Goal: Obtain resource: Obtain resource

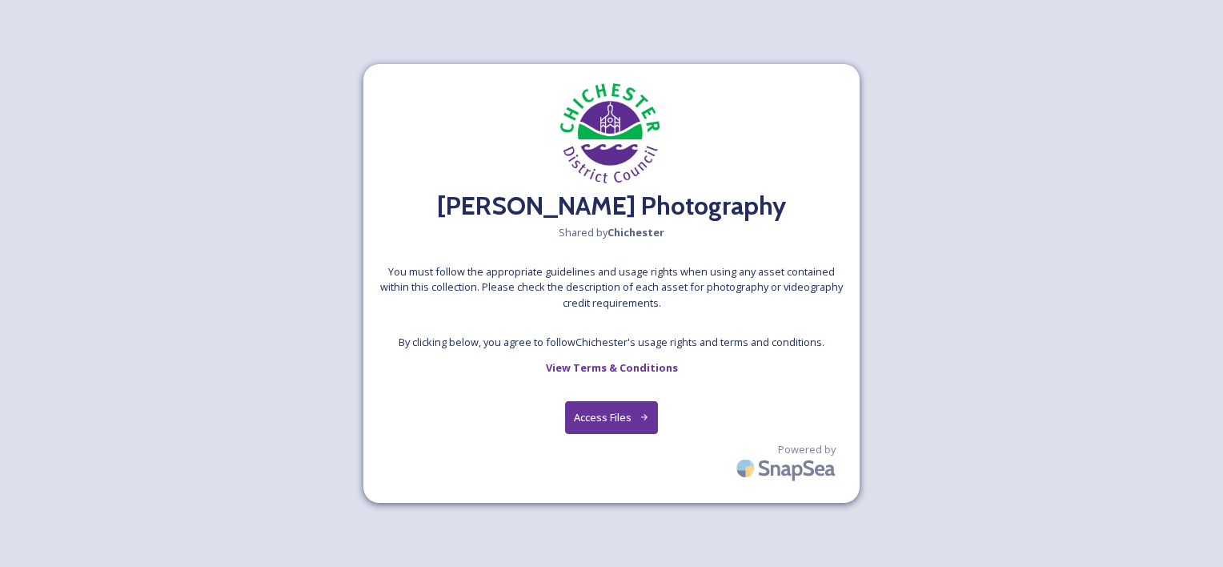
click at [621, 417] on button "Access Files" at bounding box center [612, 417] width 94 height 33
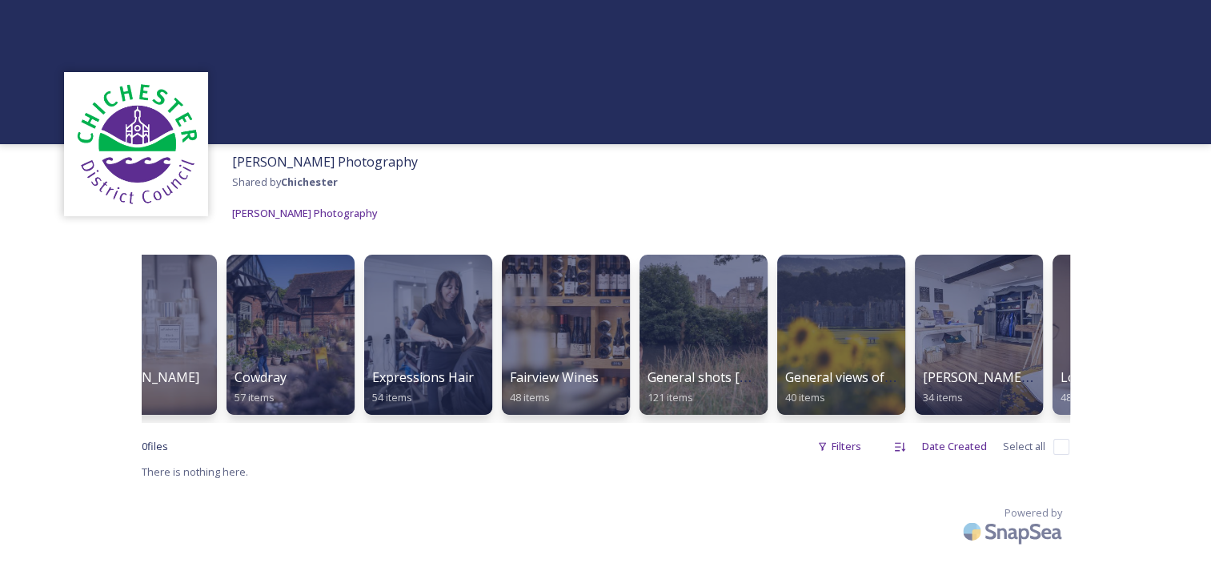
scroll to position [0, 600]
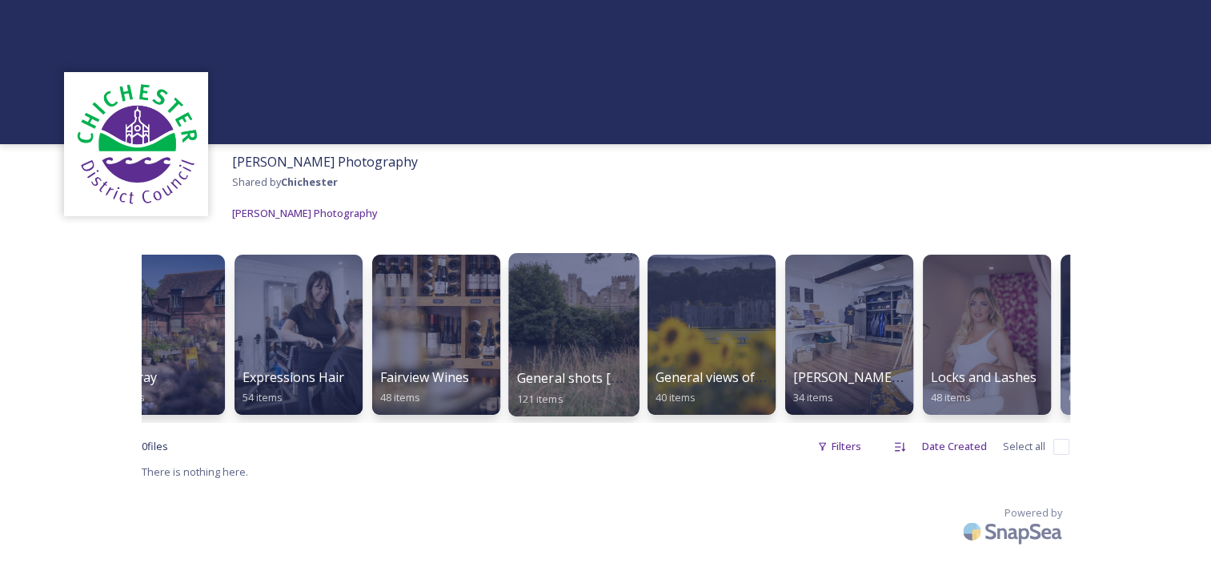
click at [572, 327] on div at bounding box center [573, 334] width 130 height 163
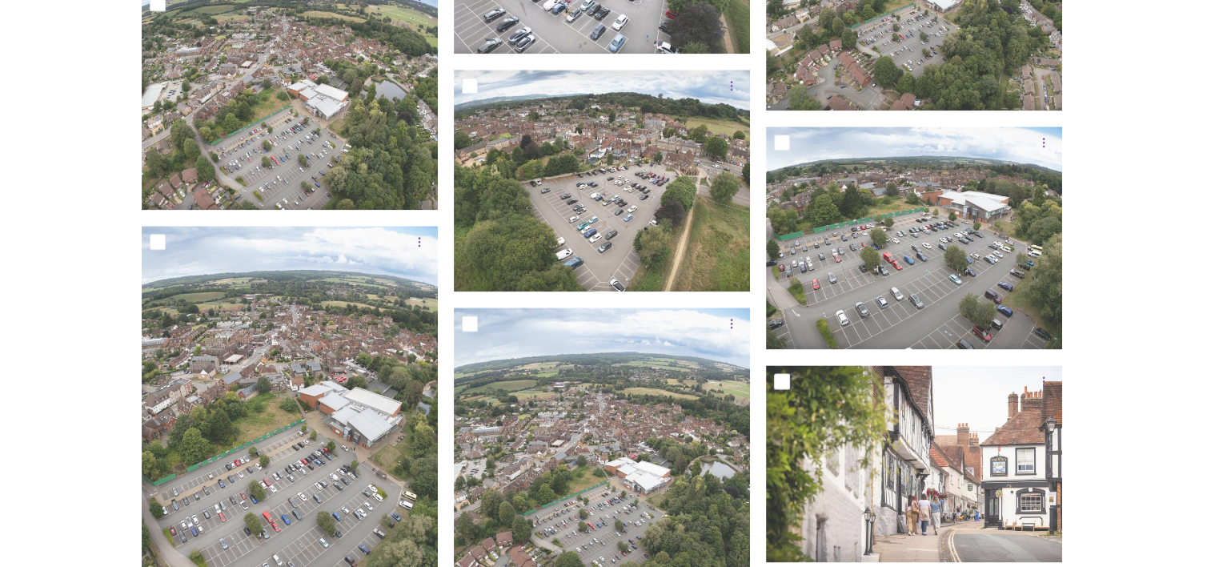
scroll to position [7976, 0]
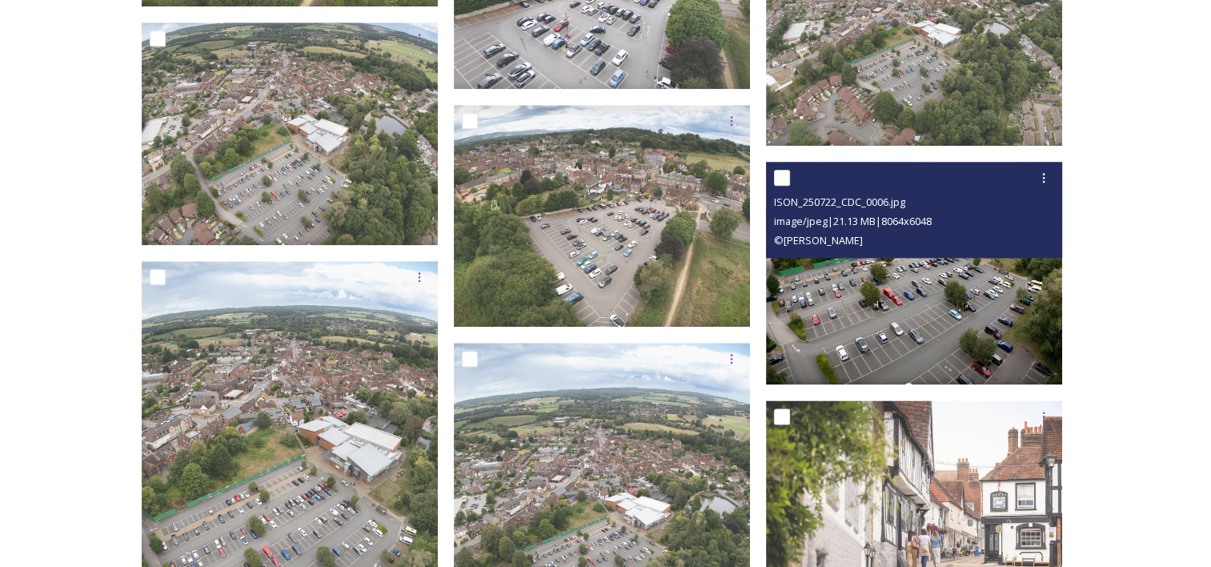
click at [947, 299] on img at bounding box center [914, 273] width 296 height 223
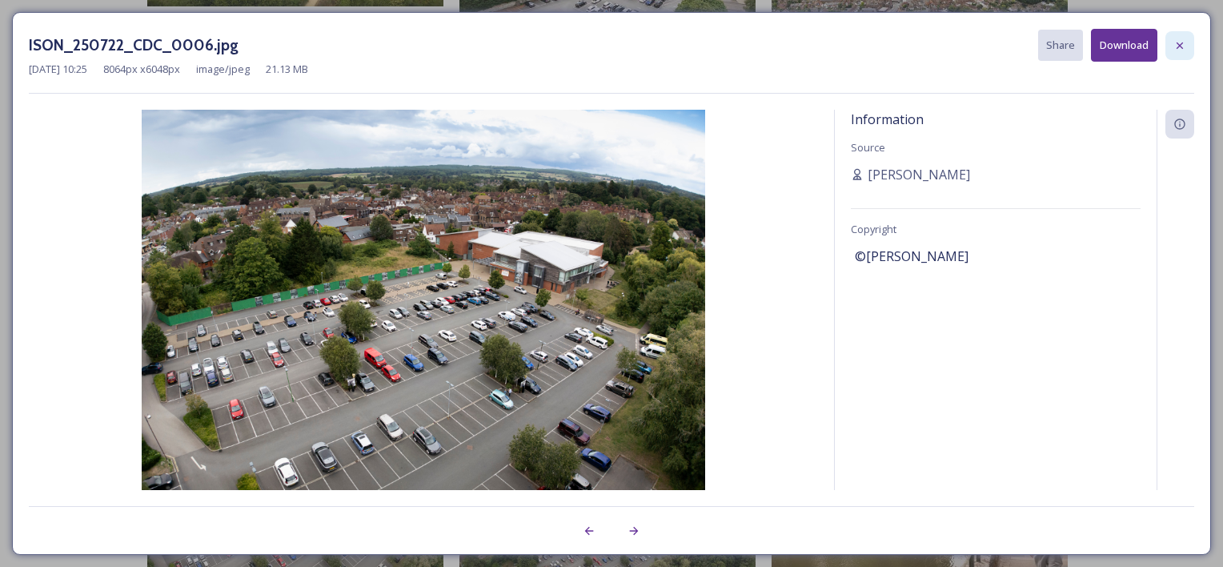
click at [1178, 45] on icon at bounding box center [1180, 45] width 13 height 13
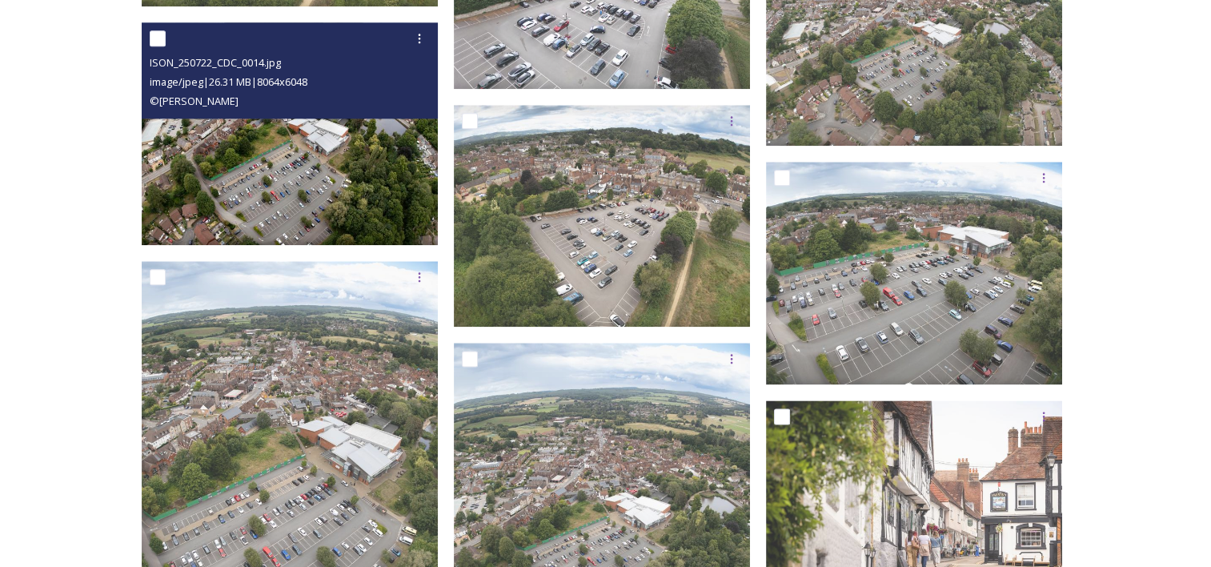
click at [271, 175] on img at bounding box center [290, 133] width 296 height 223
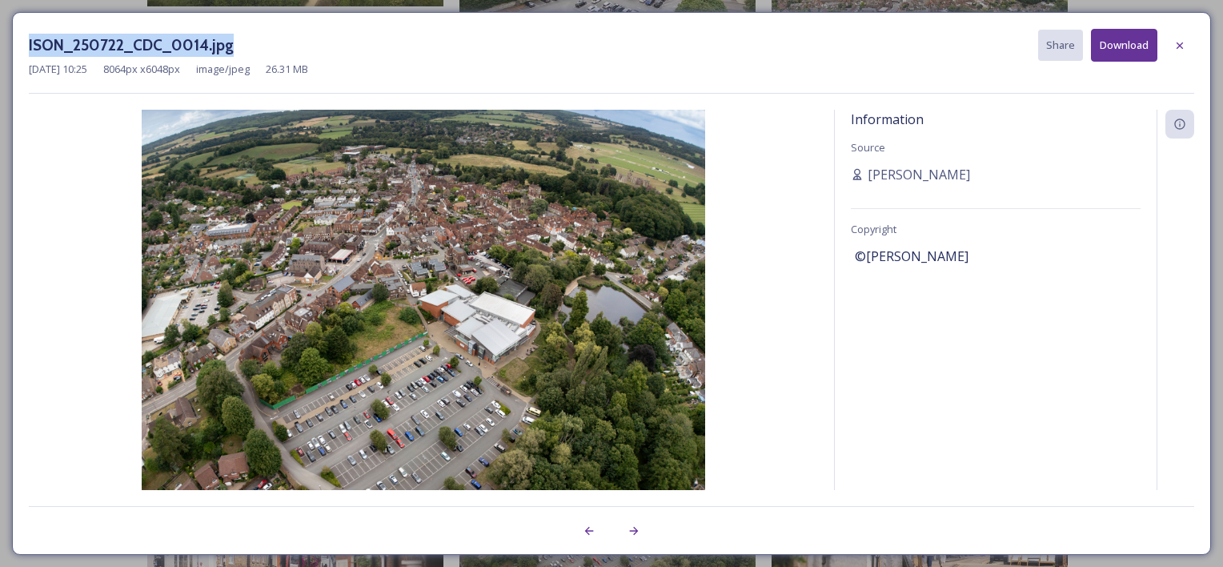
drag, startPoint x: 29, startPoint y: 47, endPoint x: 236, endPoint y: 53, distance: 207.4
click at [236, 53] on div "ISON_250722_CDC_0014.jpg Share Download" at bounding box center [612, 45] width 1166 height 33
drag, startPoint x: 236, startPoint y: 53, endPoint x: 182, endPoint y: 41, distance: 55.7
copy h3 "ISON_250722_CDC_0014.jpg"
click at [1182, 41] on icon at bounding box center [1180, 45] width 13 height 13
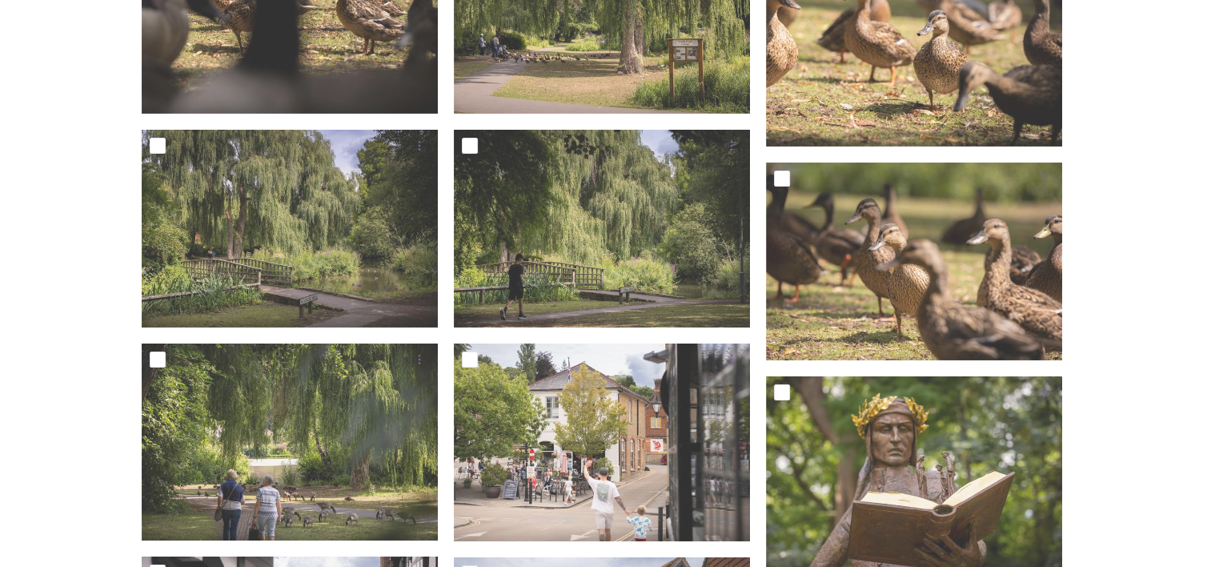
scroll to position [5302, 0]
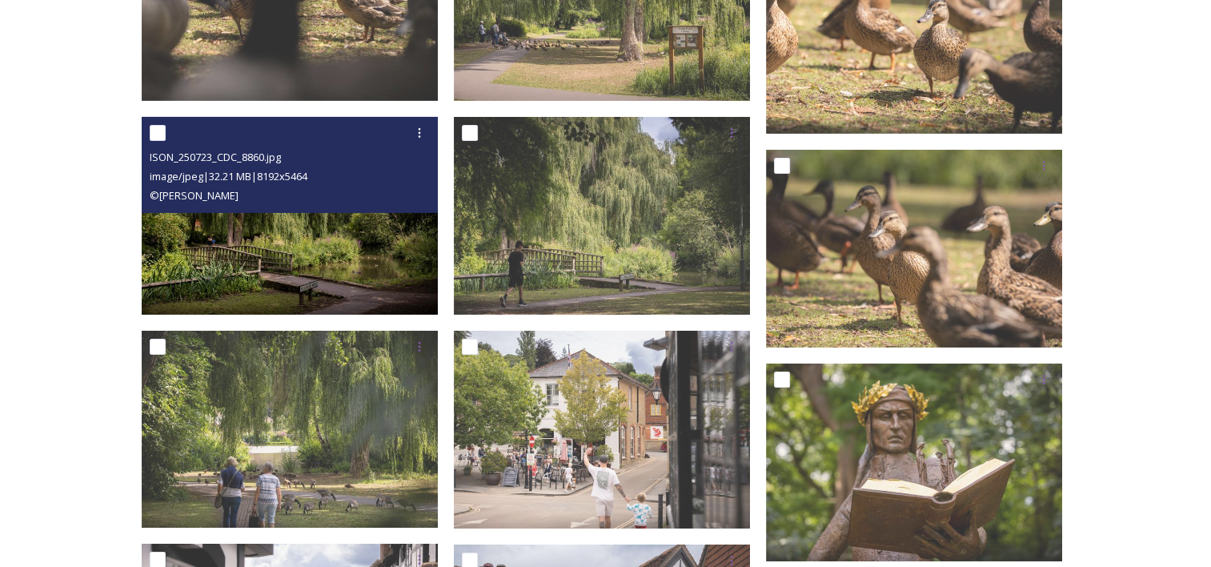
click at [348, 237] on img at bounding box center [290, 216] width 296 height 198
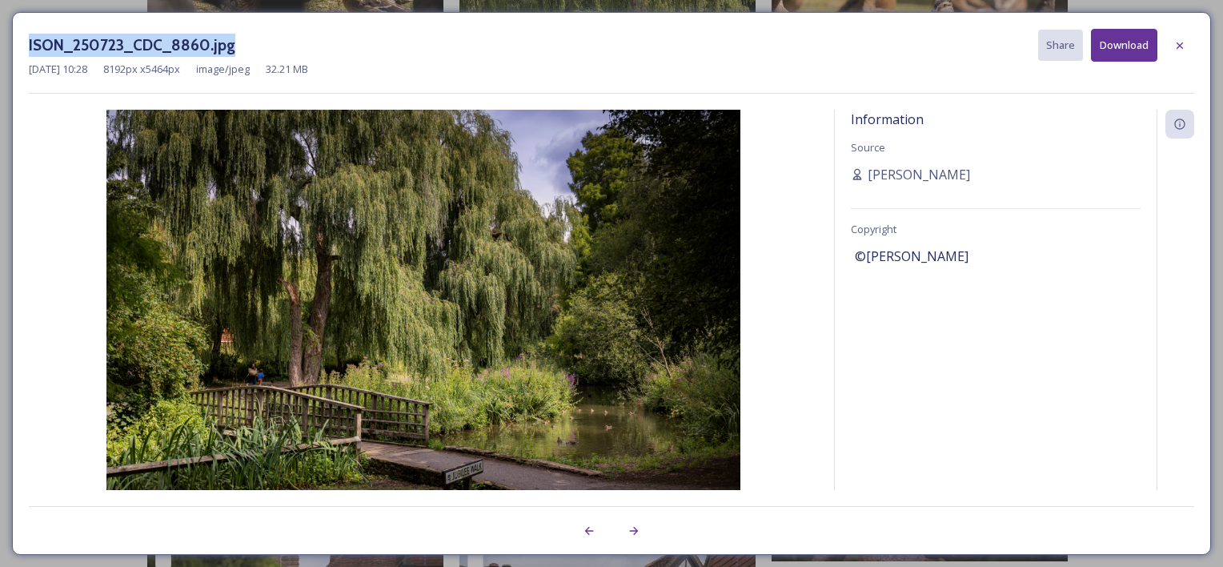
drag, startPoint x: 30, startPoint y: 42, endPoint x: 235, endPoint y: 49, distance: 205.8
click at [235, 49] on div "ISON_250723_CDC_8860.jpg Share Download" at bounding box center [612, 45] width 1166 height 33
drag, startPoint x: 235, startPoint y: 49, endPoint x: 210, endPoint y: 46, distance: 25.7
copy h3 "ISON_250723_CDC_8860.jpg"
click at [1182, 46] on icon at bounding box center [1180, 45] width 13 height 13
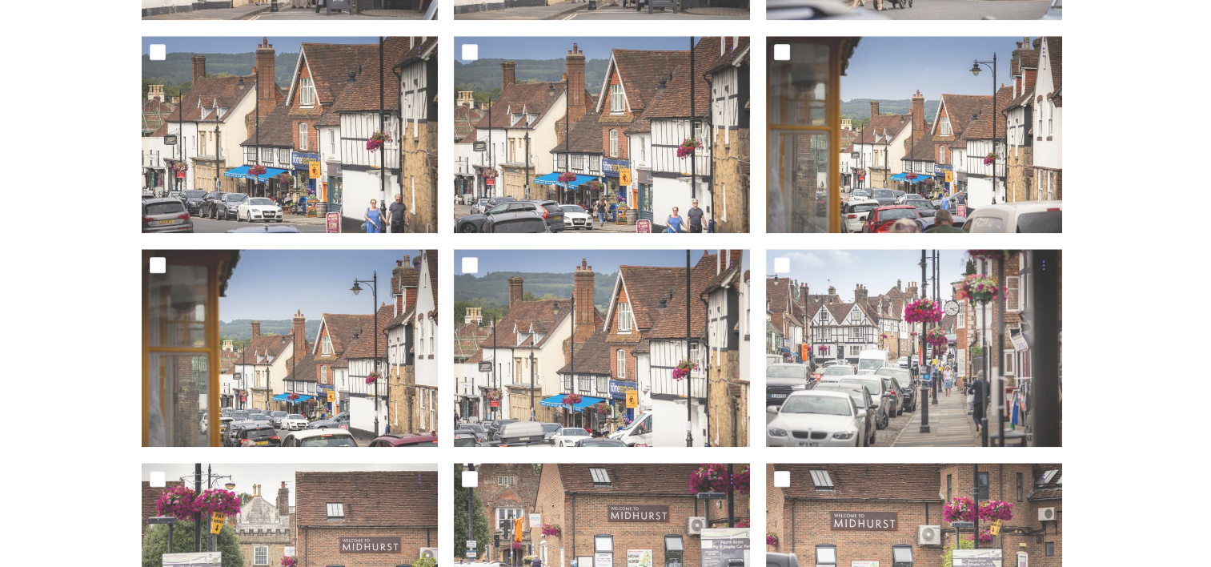
scroll to position [1741, 0]
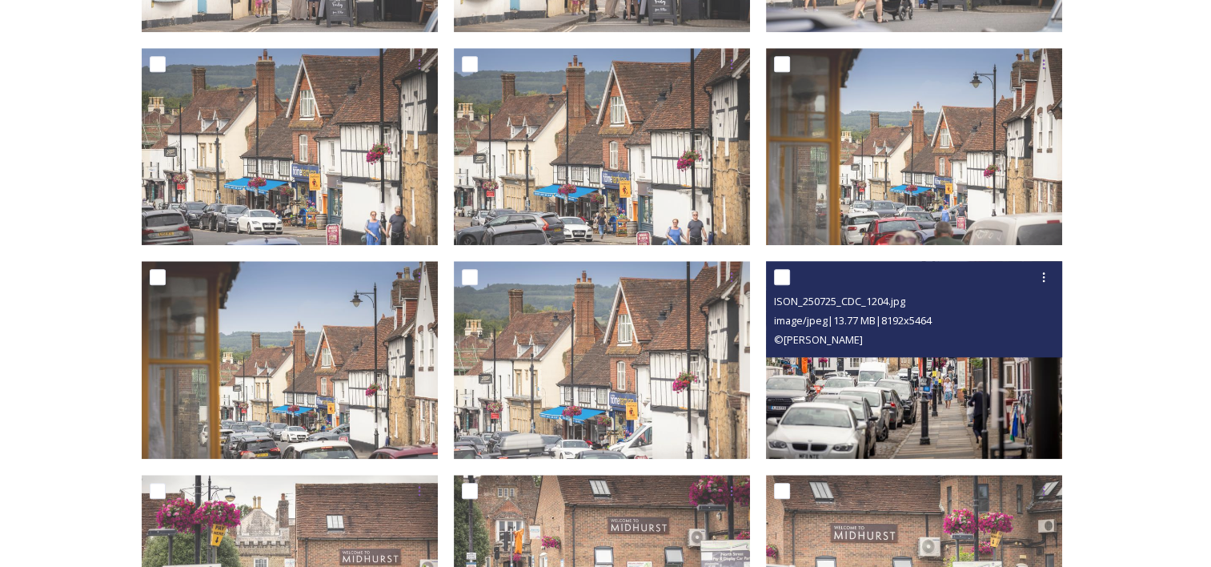
click at [903, 378] on img at bounding box center [914, 360] width 296 height 198
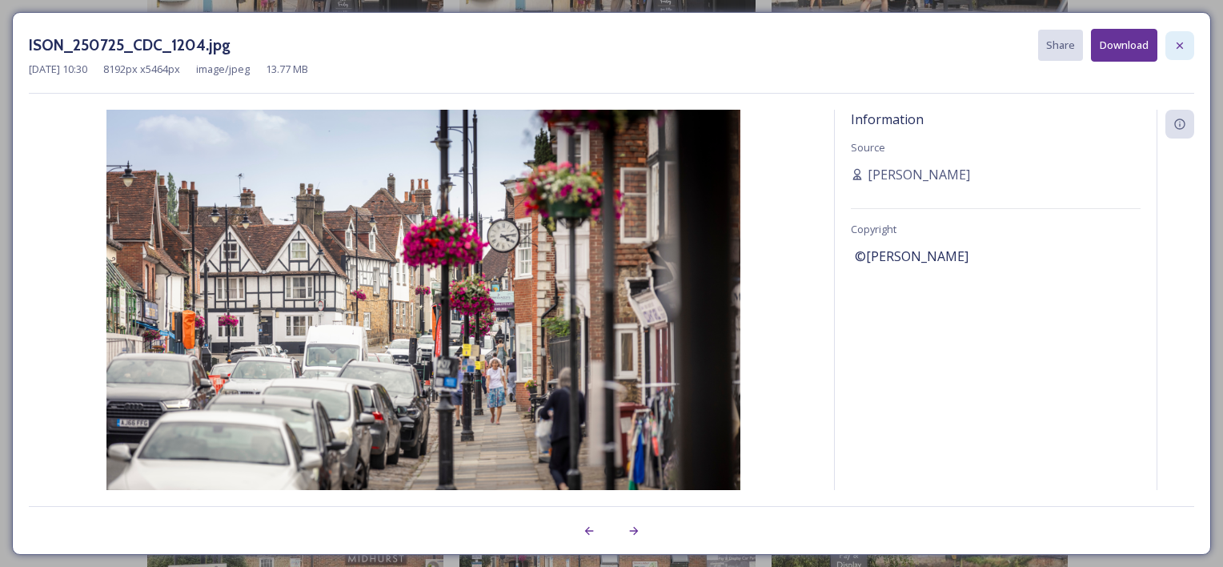
click at [1176, 47] on icon at bounding box center [1180, 45] width 13 height 13
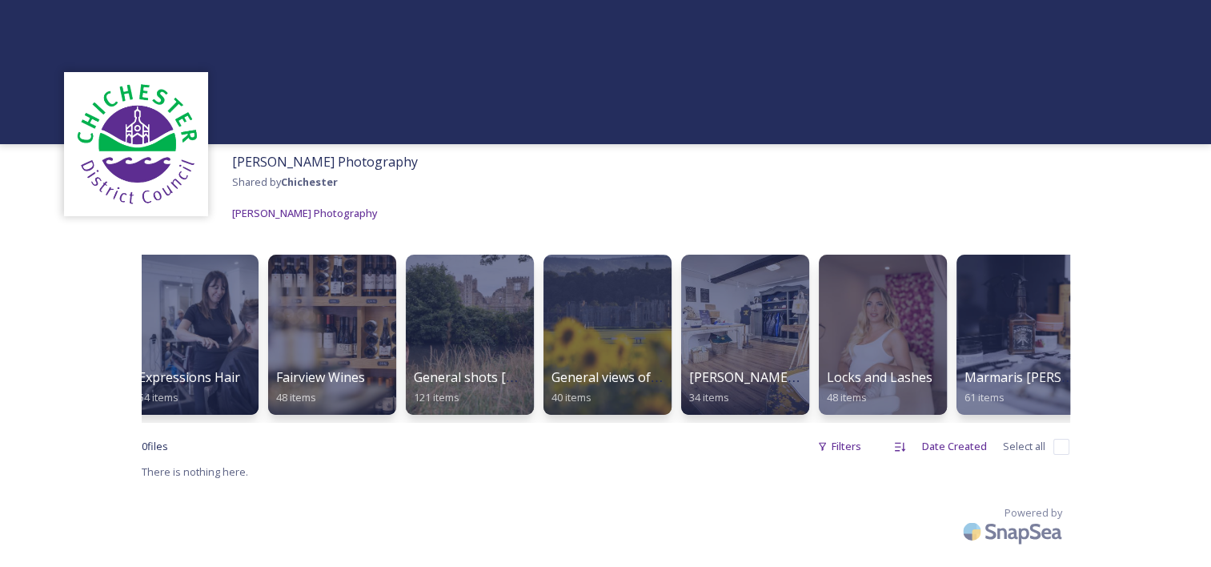
scroll to position [0, 708]
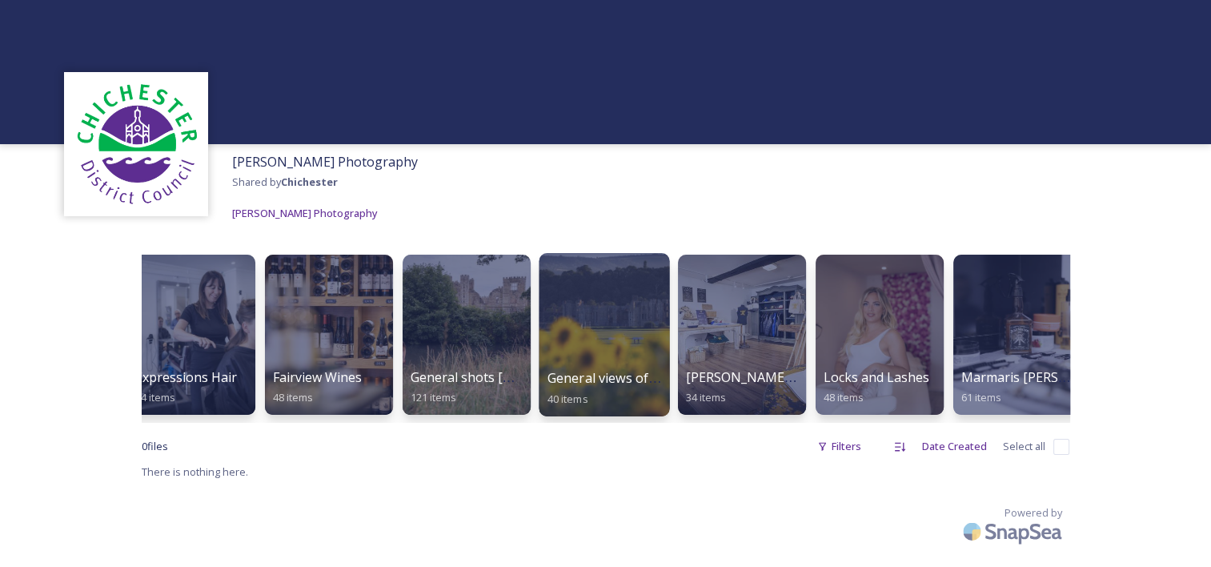
click at [596, 369] on span "General views of [GEOGRAPHIC_DATA]" at bounding box center [665, 378] width 236 height 18
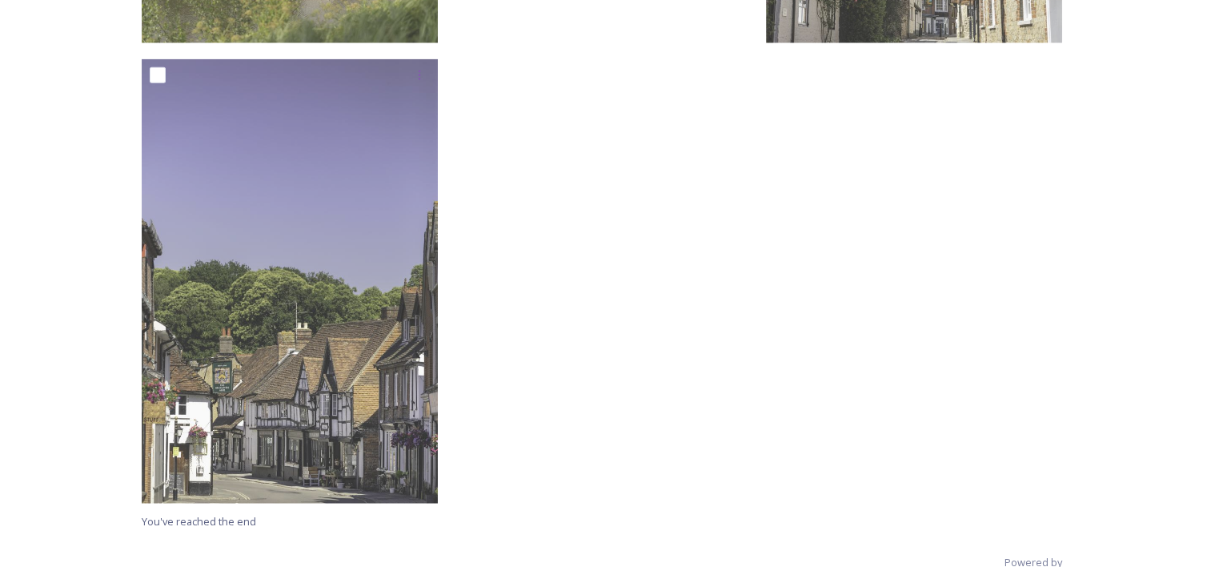
scroll to position [3785, 0]
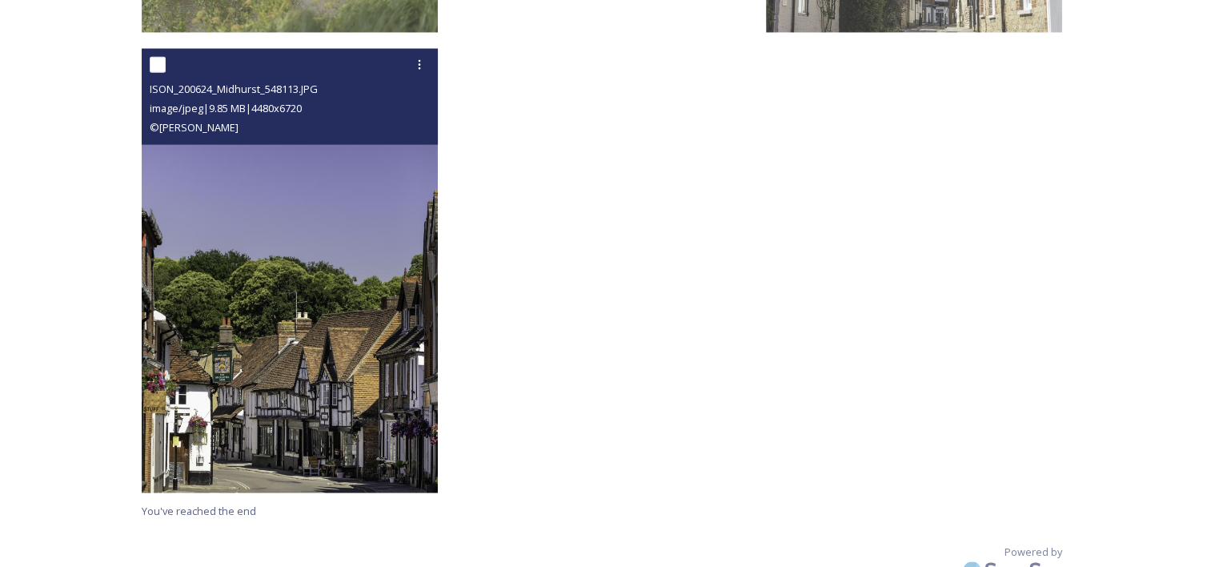
click at [224, 224] on img at bounding box center [290, 271] width 296 height 444
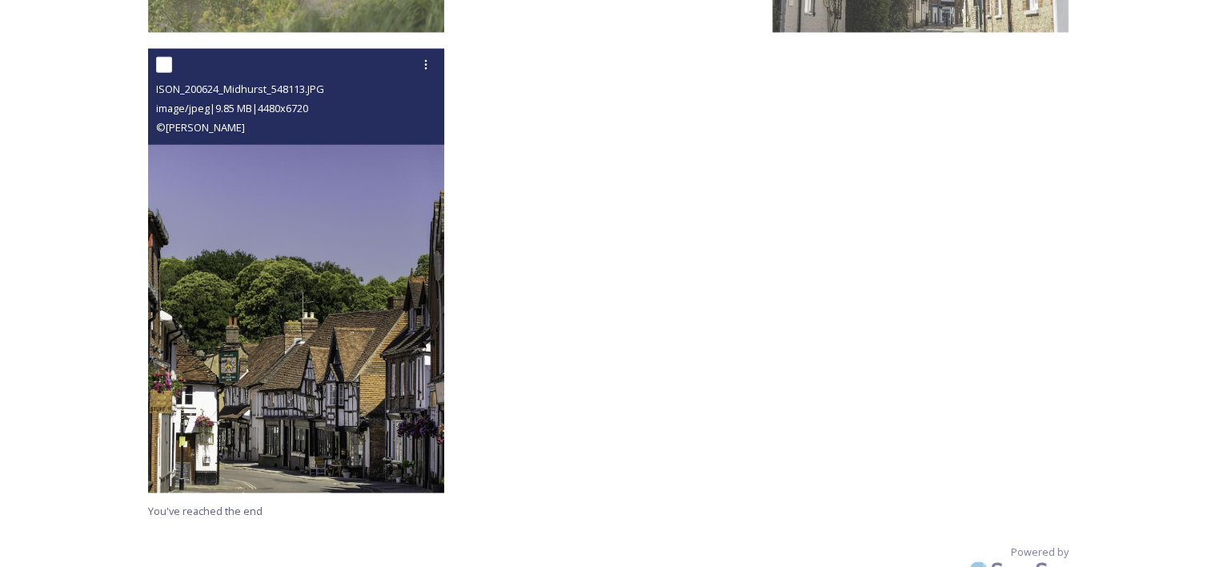
scroll to position [3363, 0]
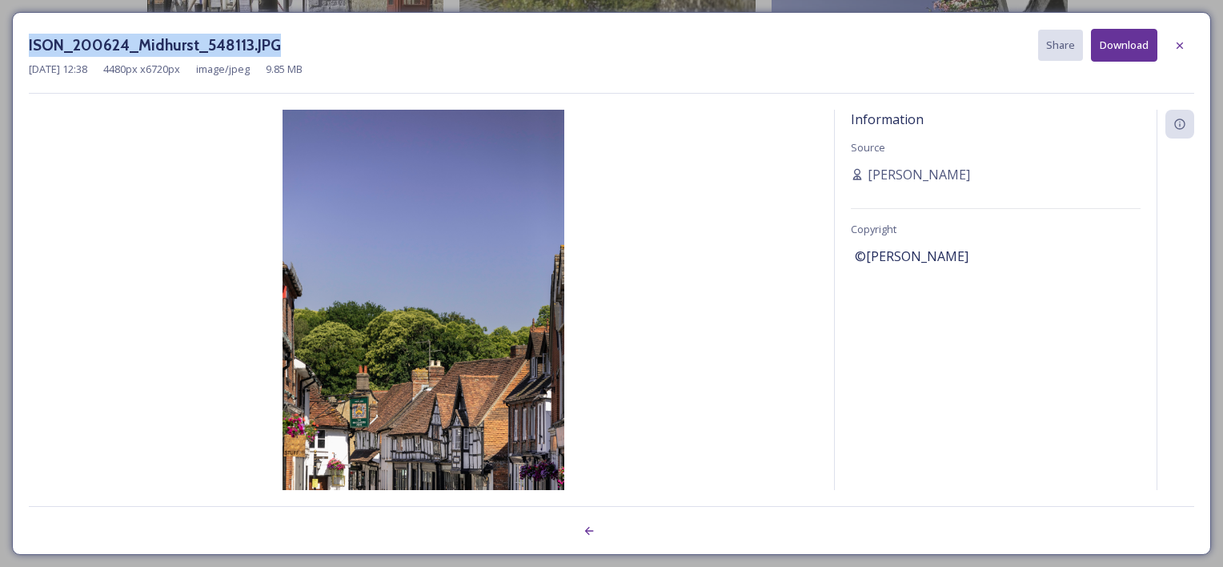
drag, startPoint x: 29, startPoint y: 42, endPoint x: 278, endPoint y: 53, distance: 249.2
click at [278, 53] on h3 "ISON_200624_Midhurst_548113.JPG" at bounding box center [155, 45] width 252 height 23
copy h3 "ISON_200624_Midhurst_548113.JPG"
